Goal: Information Seeking & Learning: Learn about a topic

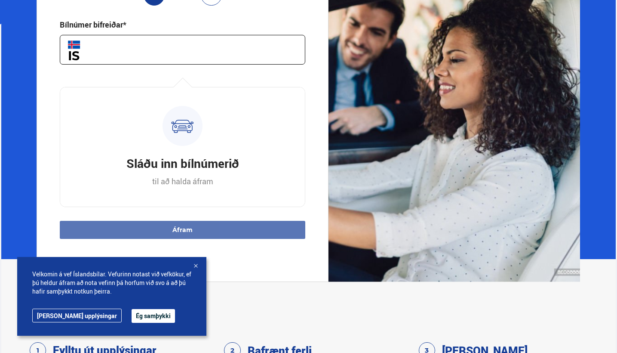
scroll to position [130, 0]
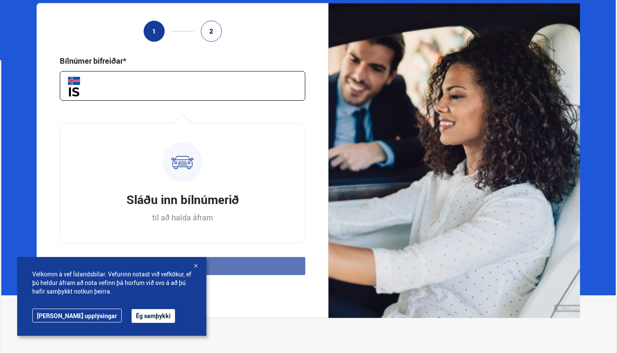
click at [233, 74] on input "text" at bounding box center [183, 86] width 246 height 30
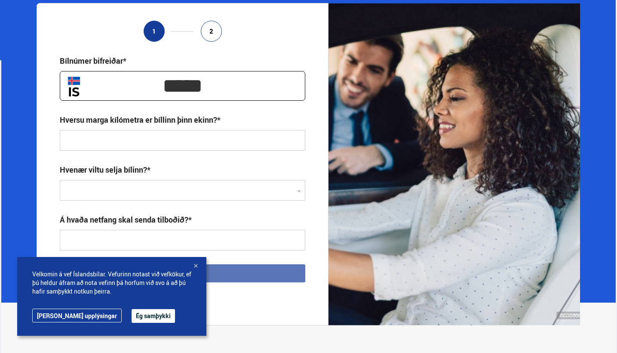
type input "*****"
click at [191, 130] on input "text" at bounding box center [183, 140] width 246 height 21
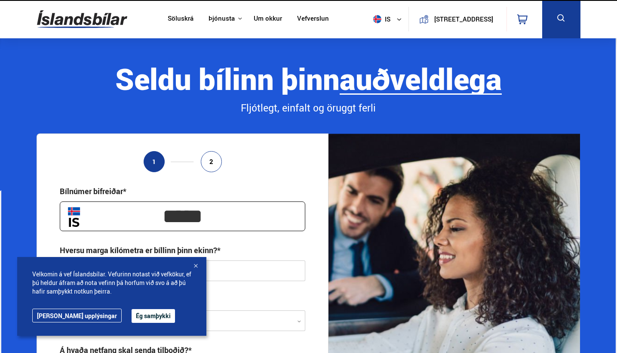
click at [256, 18] on link "Um okkur" at bounding box center [268, 19] width 28 height 9
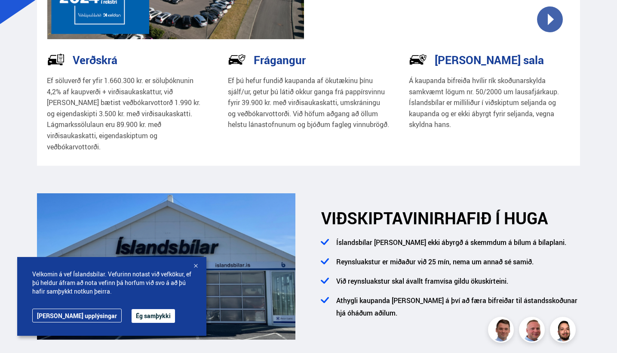
scroll to position [172, 0]
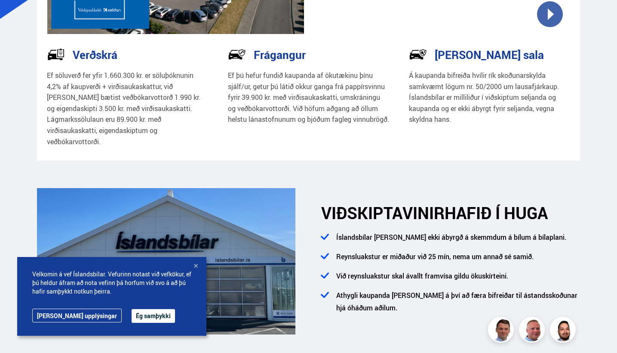
click at [132, 319] on button "Ég samþykki" at bounding box center [153, 316] width 43 height 14
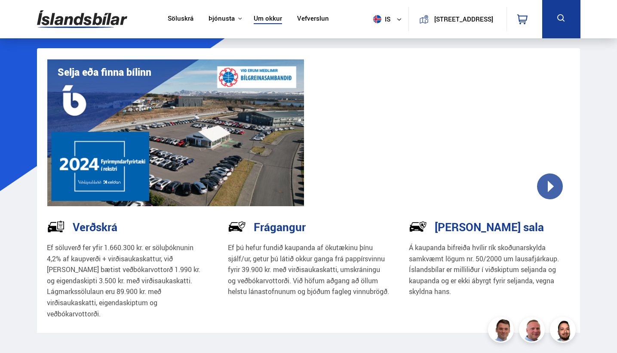
scroll to position [0, 0]
click at [173, 20] on link "Söluskrá" at bounding box center [181, 19] width 26 height 9
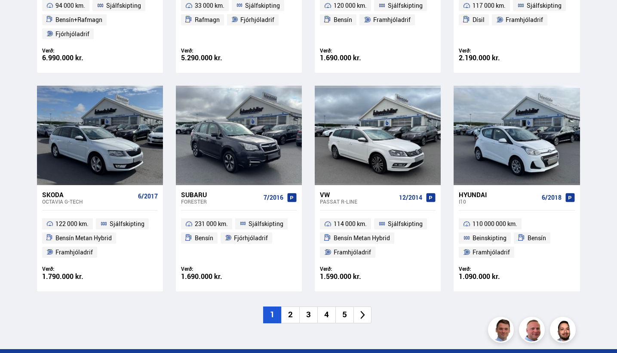
scroll to position [1181, 0]
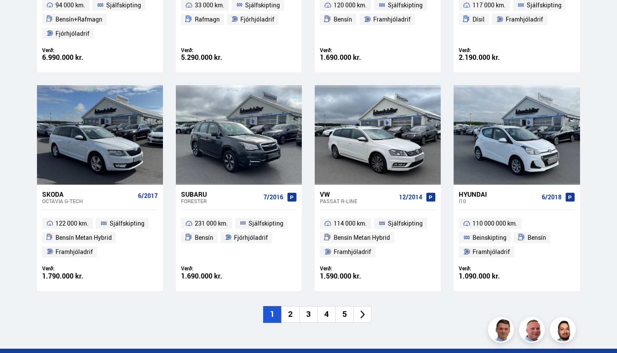
click at [292, 308] on li "2" at bounding box center [290, 314] width 18 height 17
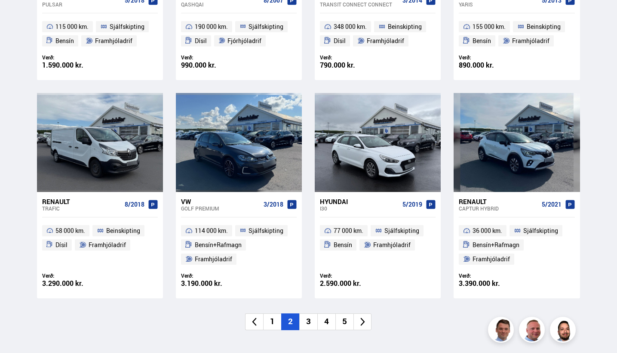
scroll to position [1134, 0]
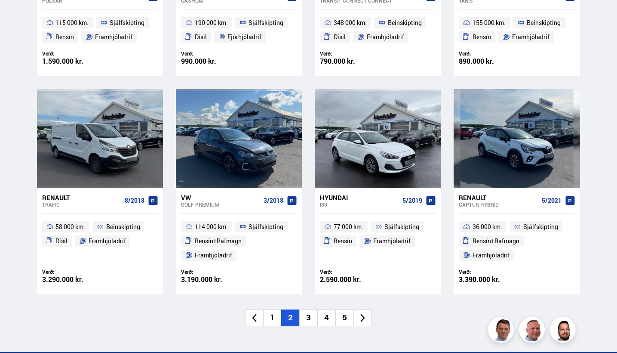
click at [307, 313] on li "3" at bounding box center [308, 317] width 18 height 17
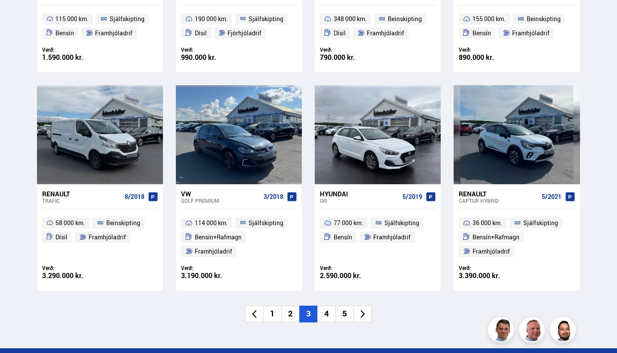
scroll to position [1138, 0]
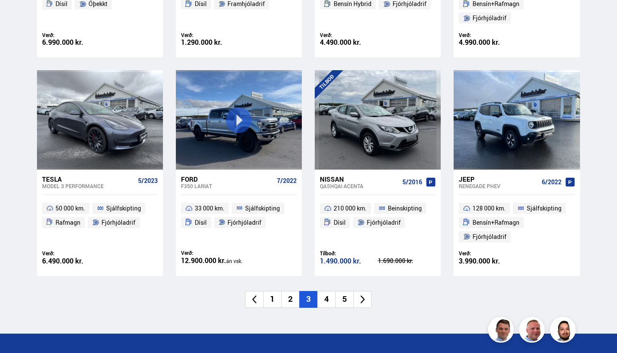
scroll to position [1227, 0]
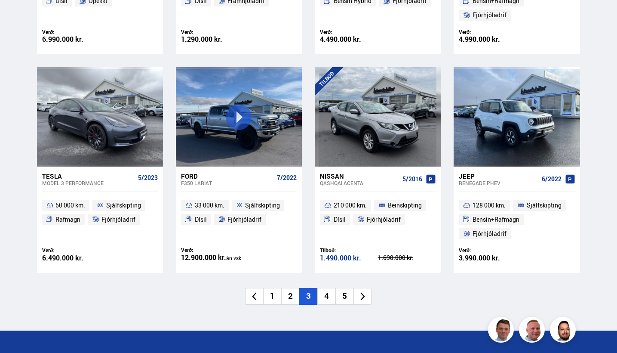
click at [328, 288] on li "4" at bounding box center [327, 296] width 18 height 17
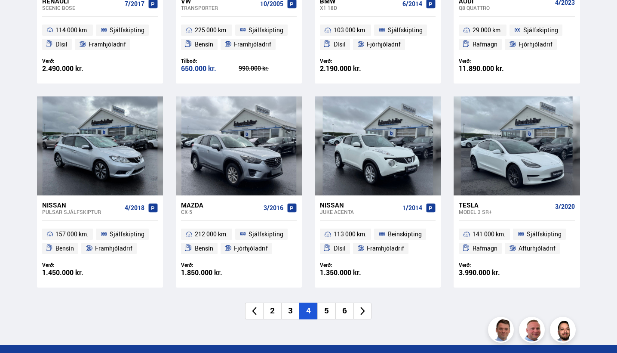
scroll to position [1147, 0]
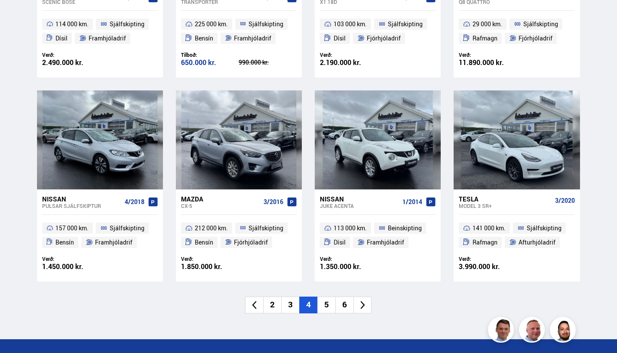
click at [329, 301] on li "5" at bounding box center [327, 304] width 18 height 17
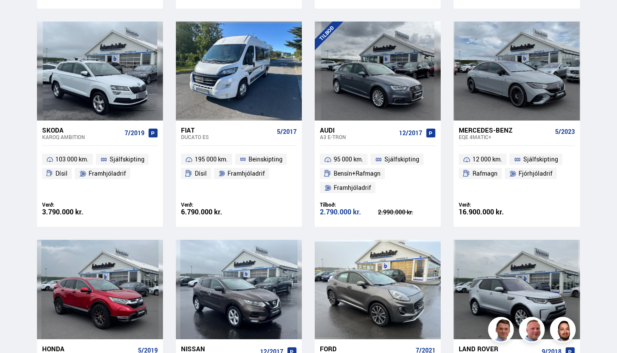
scroll to position [808, 0]
